Goal: Task Accomplishment & Management: Manage account settings

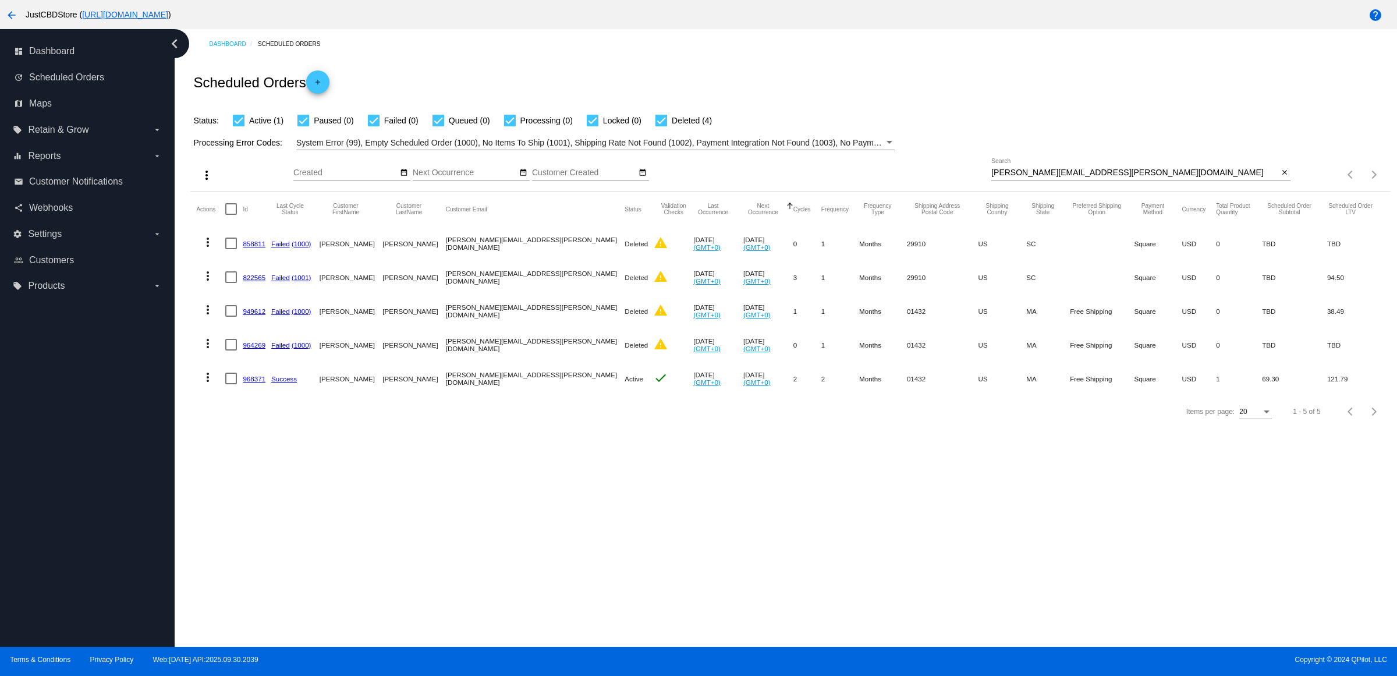
click at [1290, 179] on div "close" at bounding box center [1285, 173] width 12 height 12
click at [1285, 178] on mat-icon "close" at bounding box center [1285, 172] width 8 height 9
click at [1285, 184] on mat-icon "search" at bounding box center [1284, 175] width 14 height 18
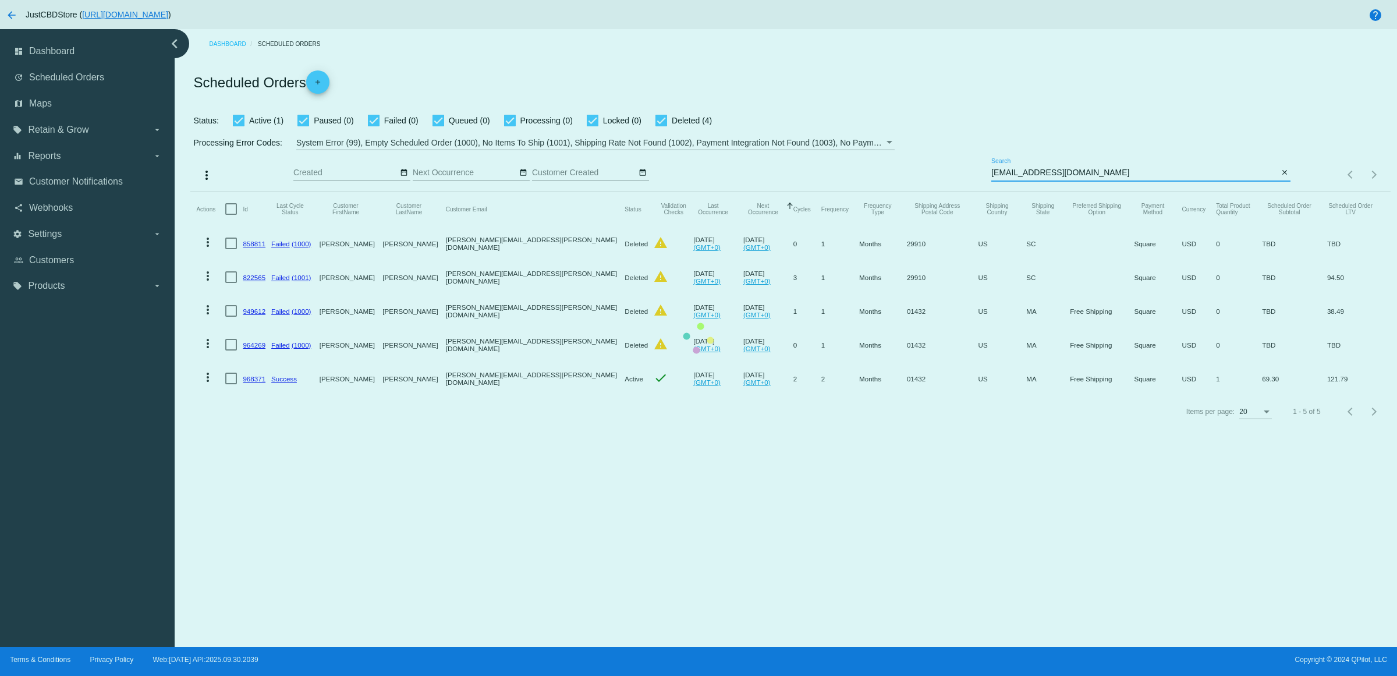
type input "[EMAIL_ADDRESS][DOMAIN_NAME]"
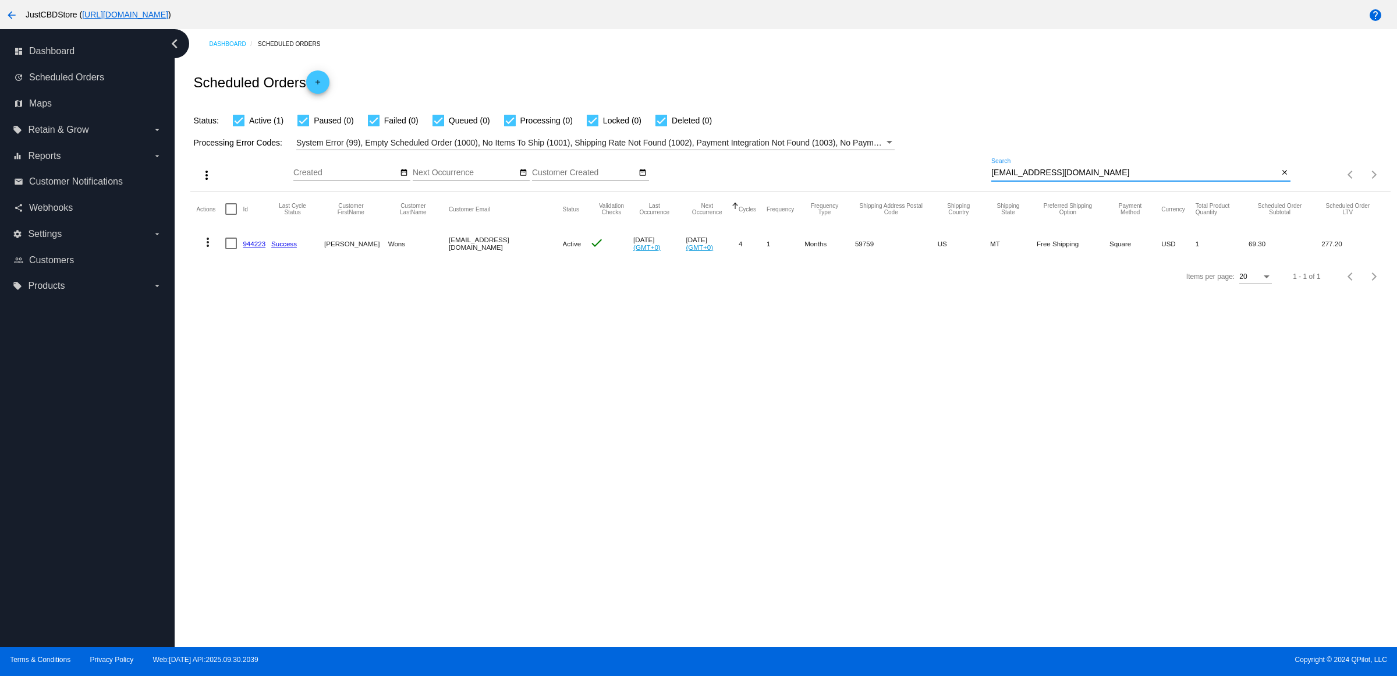
click at [266, 247] on link "944223" at bounding box center [254, 244] width 23 height 8
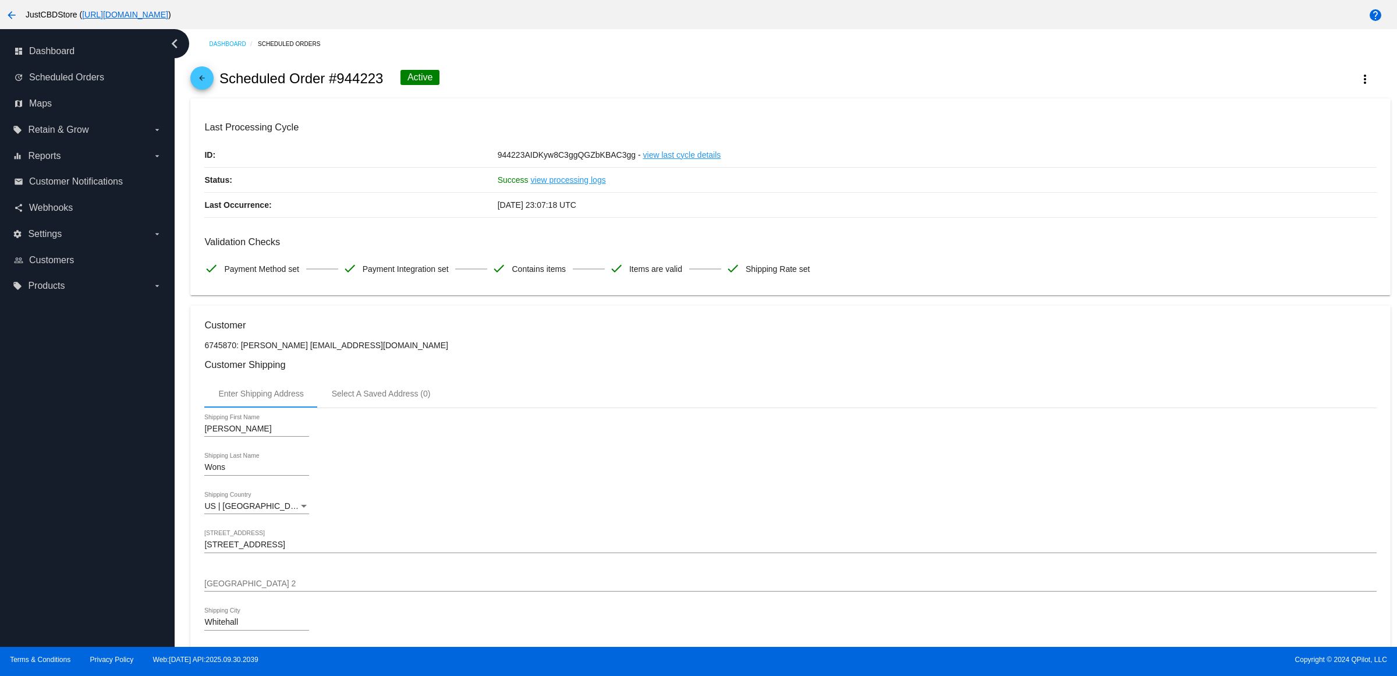
click at [209, 88] on mat-icon "arrow_back" at bounding box center [202, 81] width 14 height 14
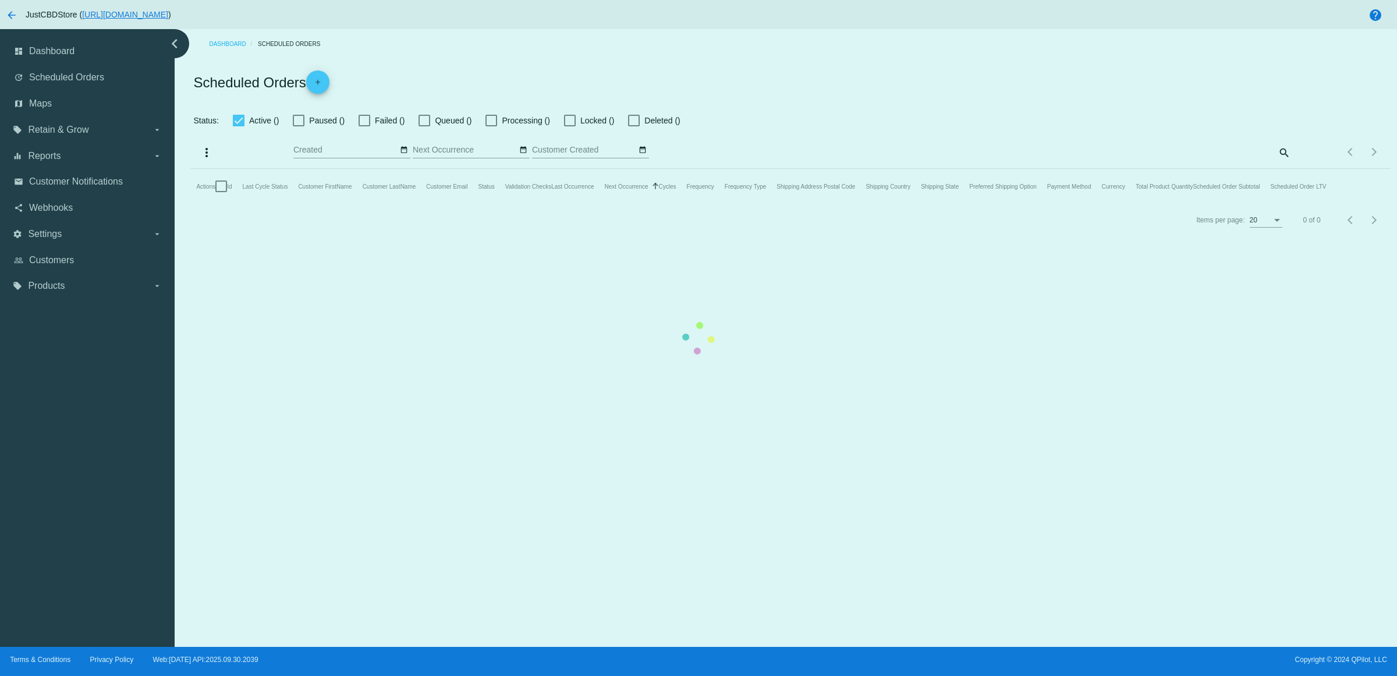
checkbox input "true"
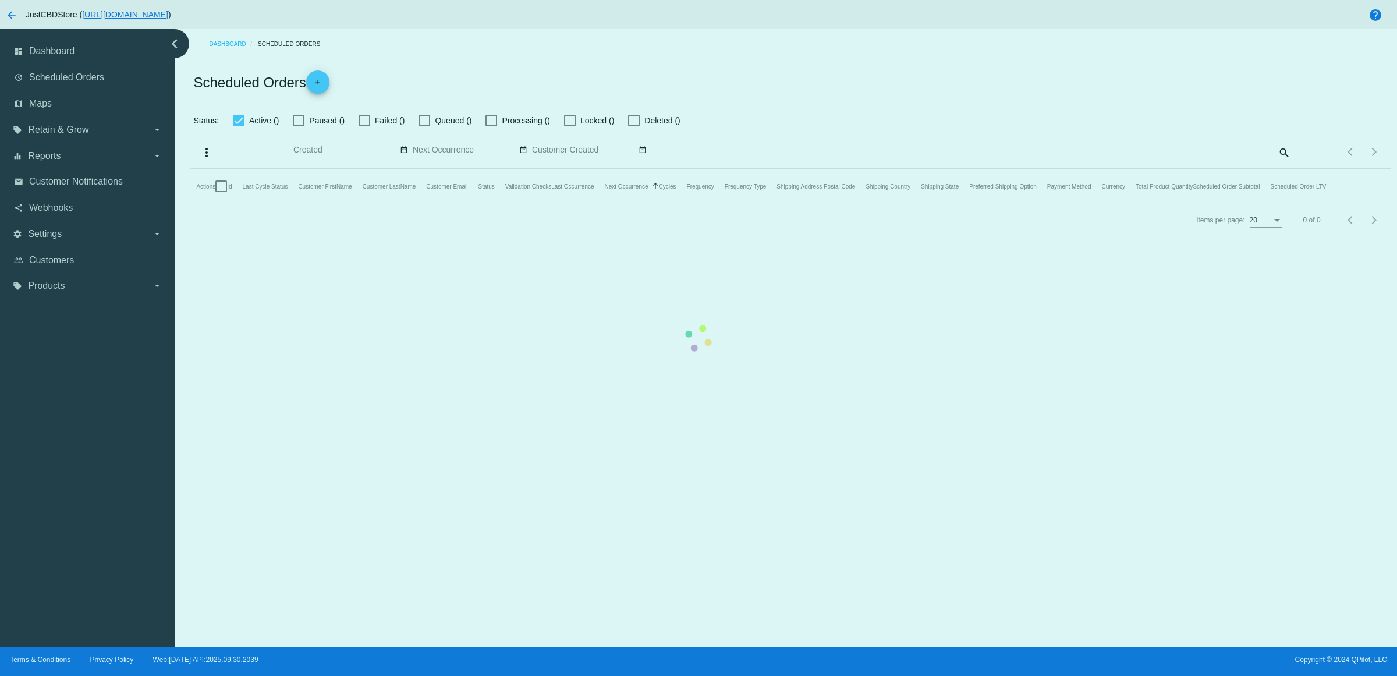
checkbox input "true"
